Goal: Transaction & Acquisition: Obtain resource

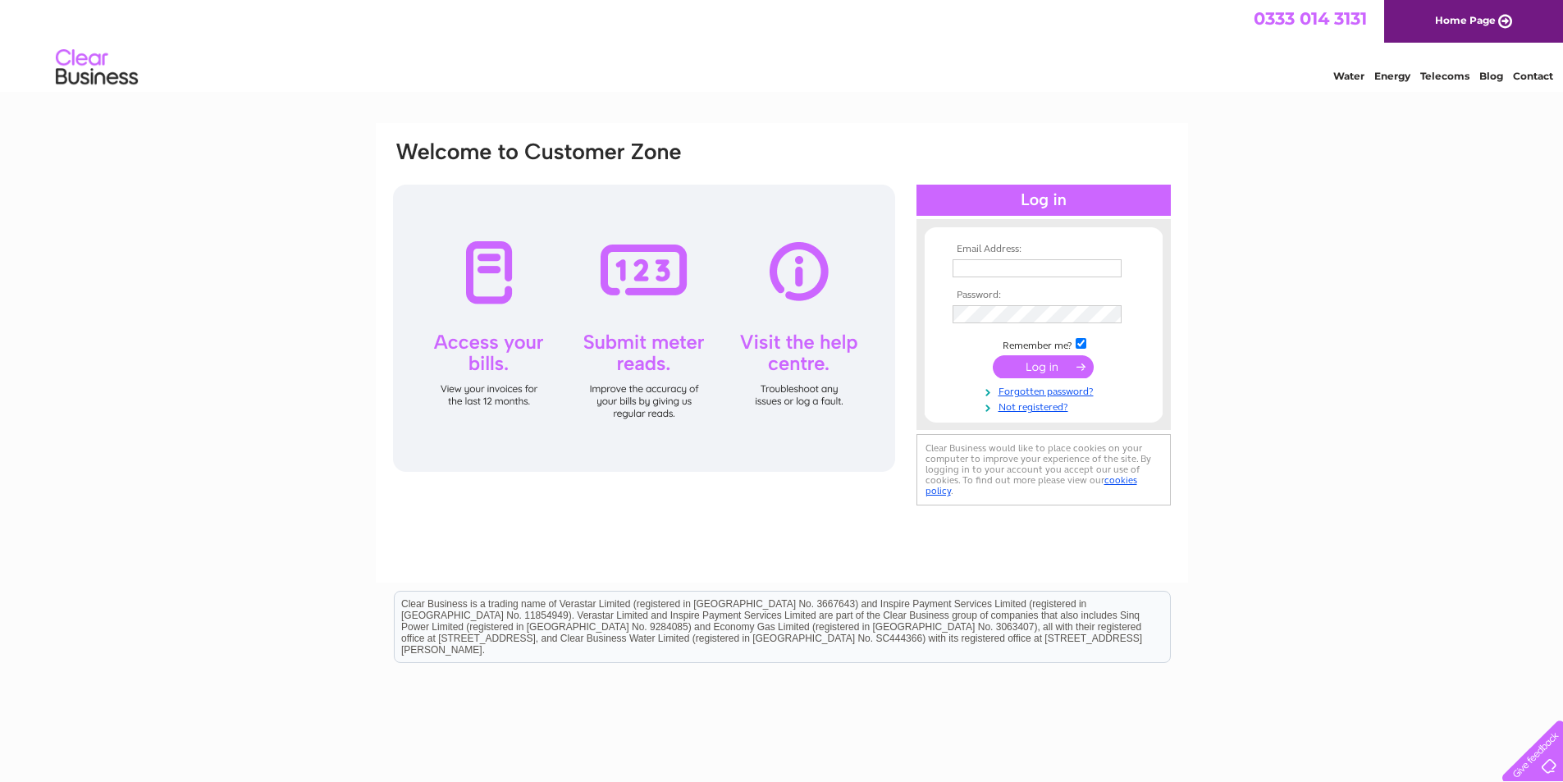
click at [1101, 263] on input "text" at bounding box center [1036, 268] width 169 height 18
type input "[EMAIL_ADDRESS][DOMAIN_NAME]"
click at [993, 357] on input "submit" at bounding box center [1043, 368] width 101 height 23
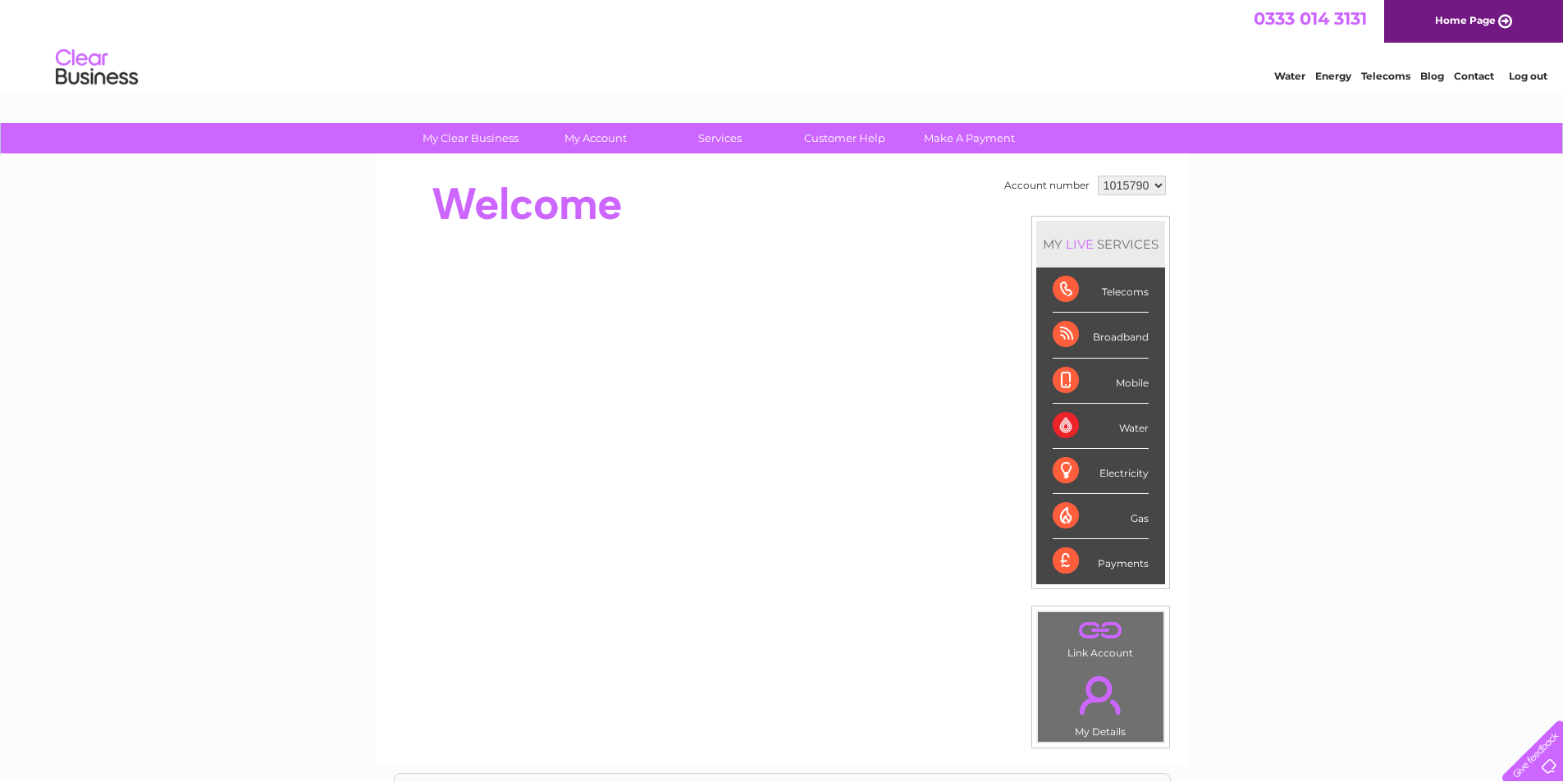
click at [1126, 180] on select "1015790" at bounding box center [1132, 186] width 68 height 20
click at [1127, 180] on select "1015790" at bounding box center [1132, 186] width 68 height 20
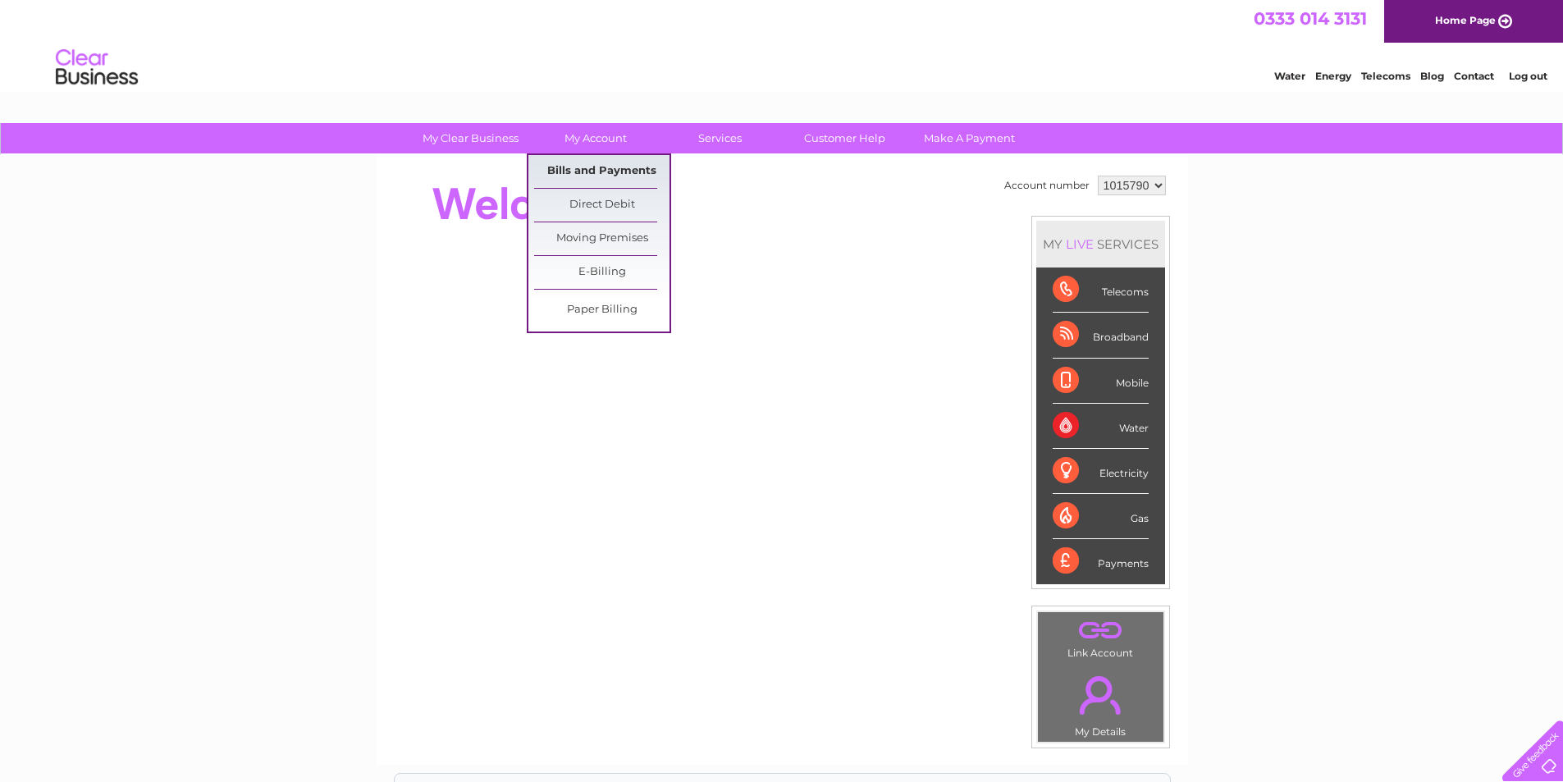
click at [582, 171] on link "Bills and Payments" at bounding box center [601, 171] width 135 height 33
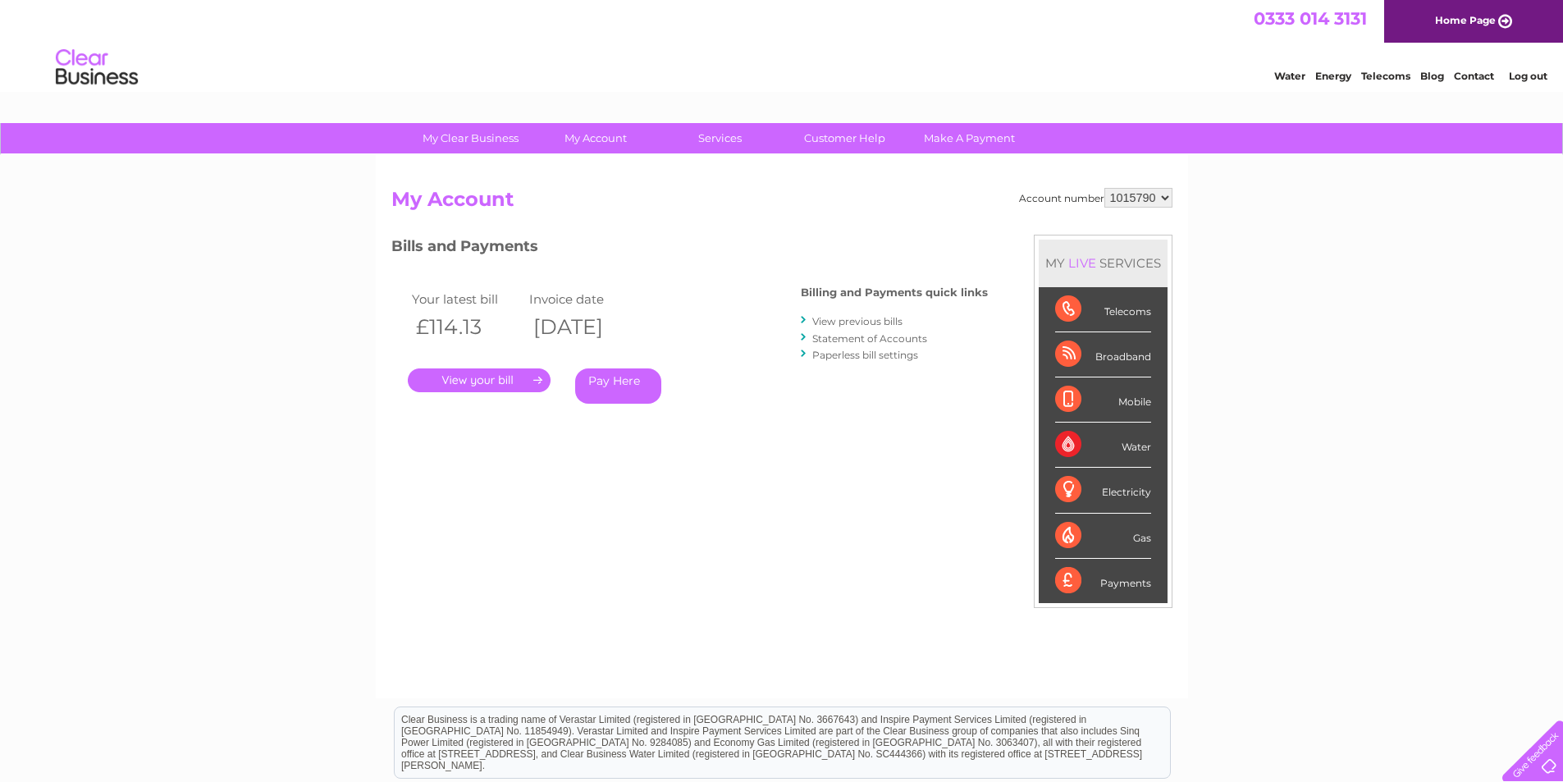
click at [480, 386] on link "." at bounding box center [479, 380] width 143 height 24
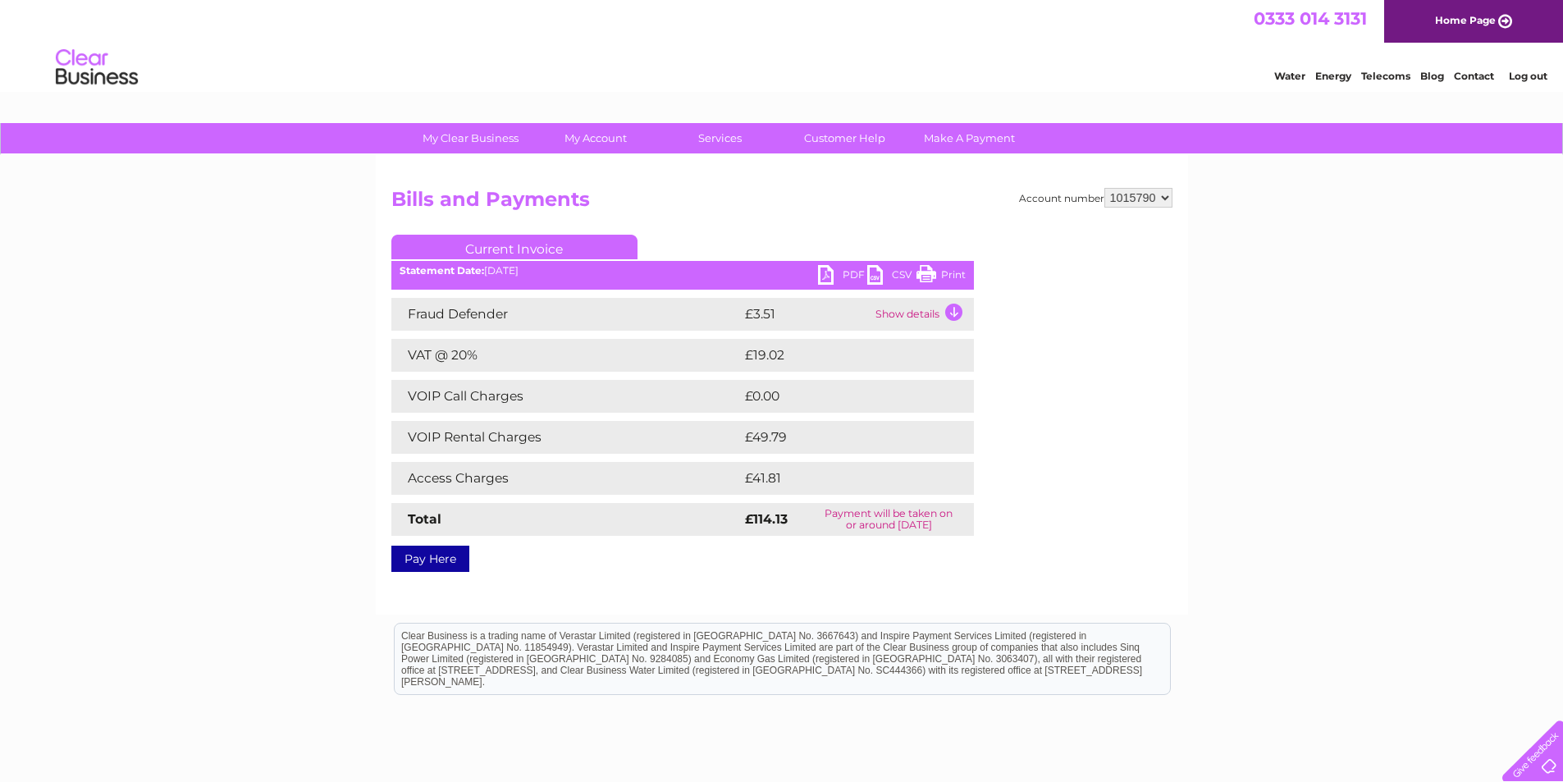
click at [851, 276] on link "PDF" at bounding box center [842, 277] width 49 height 24
